Goal: Task Accomplishment & Management: Use online tool/utility

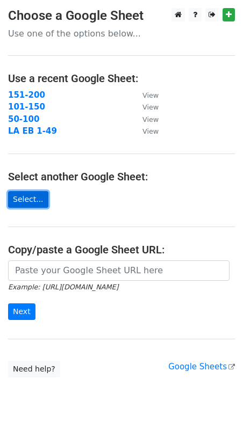
click at [32, 205] on link "Select..." at bounding box center [28, 199] width 40 height 17
click at [21, 200] on link "Select..." at bounding box center [28, 199] width 40 height 17
click at [30, 194] on link "Select..." at bounding box center [28, 199] width 40 height 17
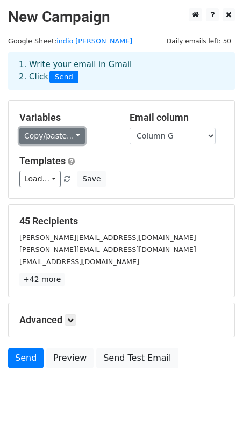
click at [50, 132] on link "Copy/paste..." at bounding box center [51, 136] width 65 height 17
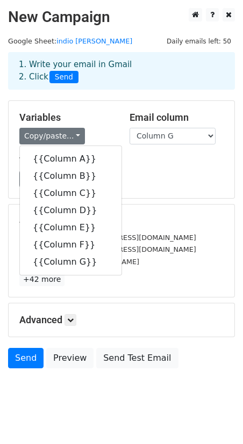
click at [153, 169] on div "Templates Load... No templates saved Save" at bounding box center [121, 171] width 220 height 33
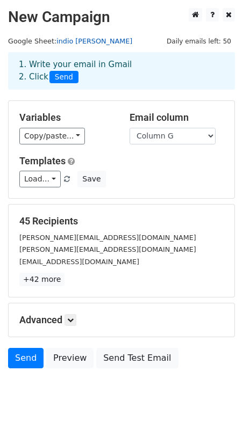
click at [77, 38] on link "indio [PERSON_NAME]" at bounding box center [94, 41] width 76 height 8
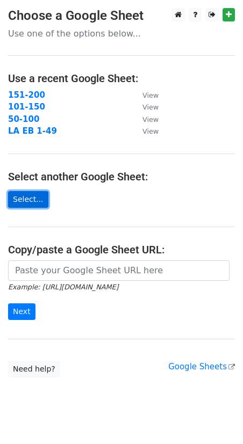
click at [26, 203] on link "Select..." at bounding box center [28, 199] width 40 height 17
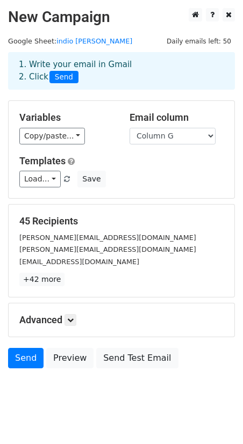
click at [100, 141] on div "Copy/paste... {{Column A}} {{Column B}} {{Column C}} {{Column D}} {{Column E}} …" at bounding box center [66, 136] width 94 height 17
click at [46, 178] on link "Load..." at bounding box center [39, 179] width 41 height 17
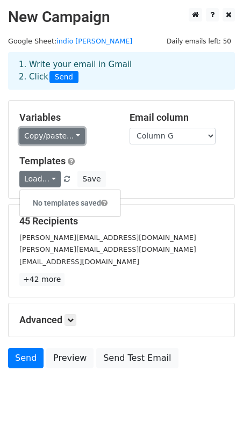
click at [63, 137] on link "Copy/paste..." at bounding box center [51, 136] width 65 height 17
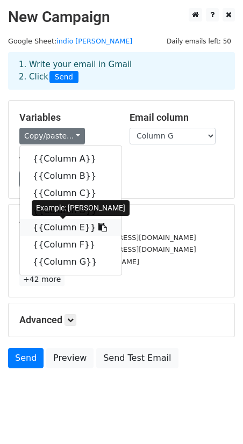
click at [61, 223] on link "{{Column E}}" at bounding box center [70, 227] width 101 height 17
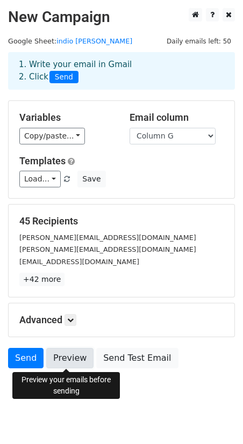
click at [75, 359] on link "Preview" at bounding box center [69, 358] width 47 height 20
